Goal: Task Accomplishment & Management: Complete application form

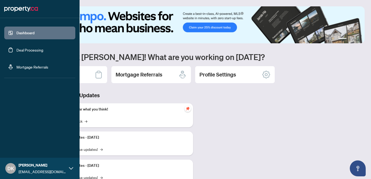
click at [26, 49] on link "Deal Processing" at bounding box center [29, 50] width 27 height 5
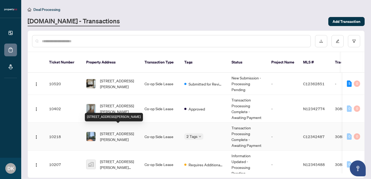
scroll to position [7, 0]
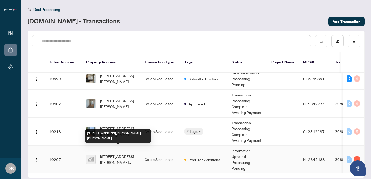
click at [119, 153] on span "[STREET_ADDRESS][PERSON_NAME][PERSON_NAME]" at bounding box center [118, 159] width 36 height 12
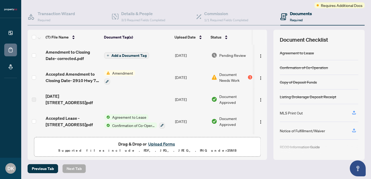
click at [123, 54] on span "Add a Document Tag" at bounding box center [128, 56] width 35 height 4
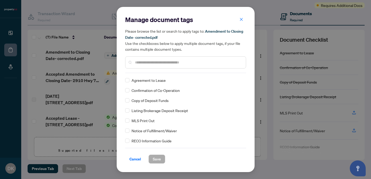
click at [146, 67] on div at bounding box center [185, 62] width 121 height 12
click at [144, 62] on input "text" at bounding box center [188, 62] width 107 height 6
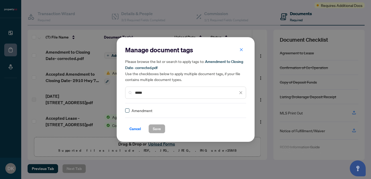
type input "*****"
click at [158, 130] on span "Save" at bounding box center [157, 128] width 8 height 8
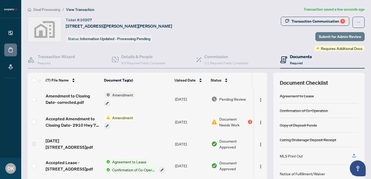
click at [344, 33] on span "Submit for Admin Review" at bounding box center [340, 36] width 42 height 8
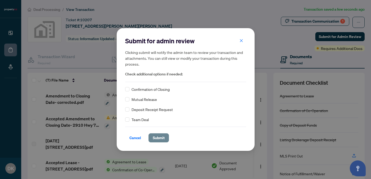
click at [162, 137] on span "Submit" at bounding box center [159, 137] width 12 height 8
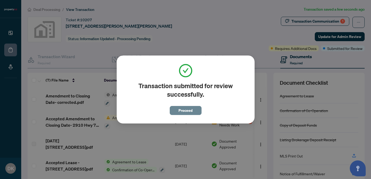
click at [186, 111] on span "Proceed" at bounding box center [186, 110] width 14 height 8
